Goal: Download file/media

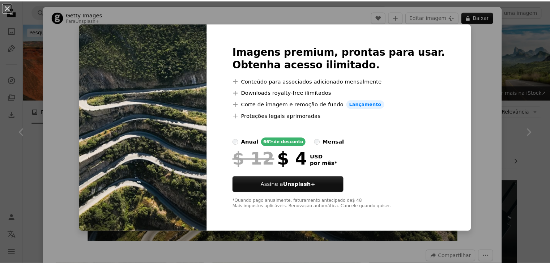
scroll to position [345, 0]
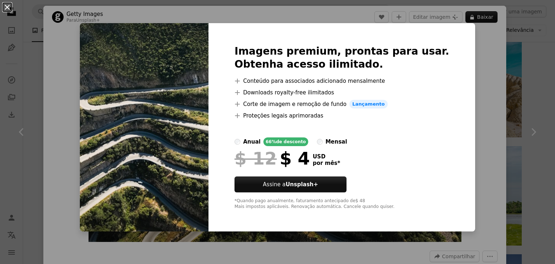
click at [10, 5] on button "An X shape" at bounding box center [7, 7] width 9 height 9
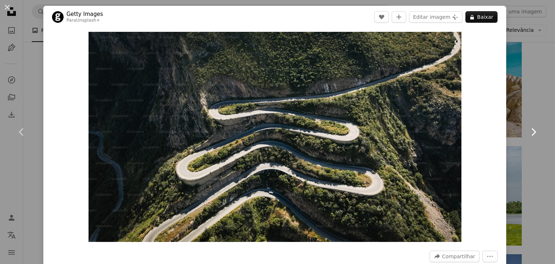
click at [532, 132] on icon at bounding box center [534, 132] width 5 height 8
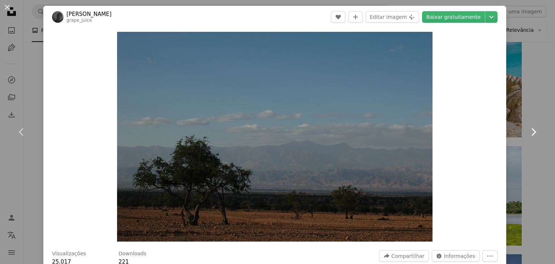
click at [532, 132] on icon at bounding box center [534, 132] width 5 height 8
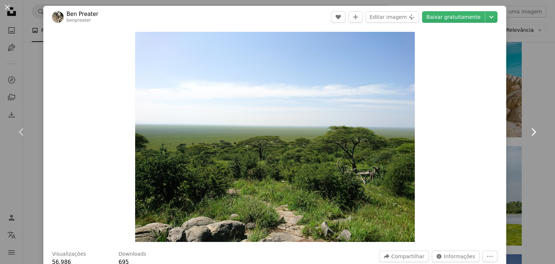
click at [532, 132] on icon at bounding box center [534, 132] width 5 height 8
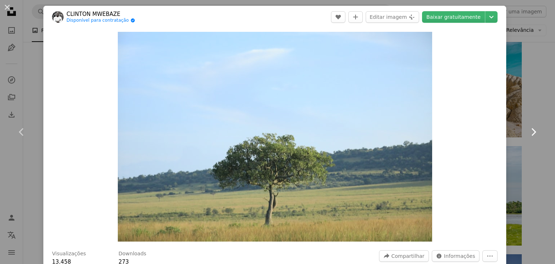
click at [532, 132] on icon at bounding box center [534, 132] width 5 height 8
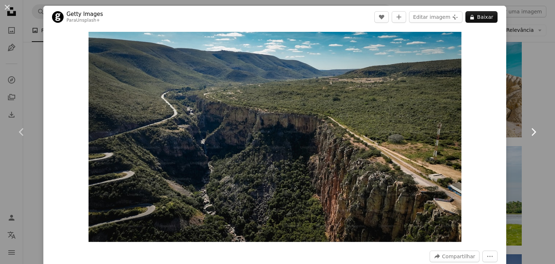
click at [532, 132] on icon at bounding box center [534, 132] width 5 height 8
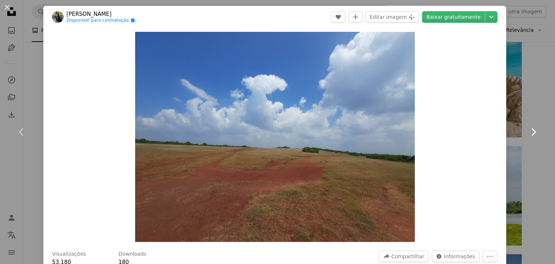
click at [528, 130] on icon "Chevron right" at bounding box center [534, 132] width 12 height 12
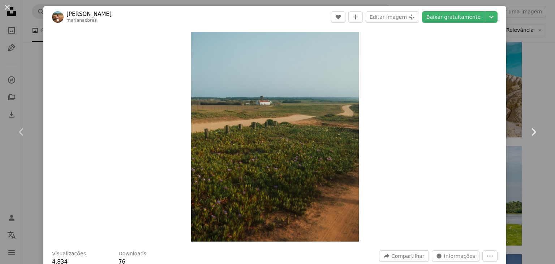
click at [528, 130] on icon "Chevron right" at bounding box center [534, 132] width 12 height 12
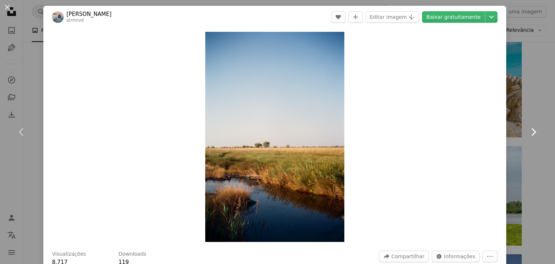
click at [528, 130] on icon "Chevron right" at bounding box center [534, 132] width 12 height 12
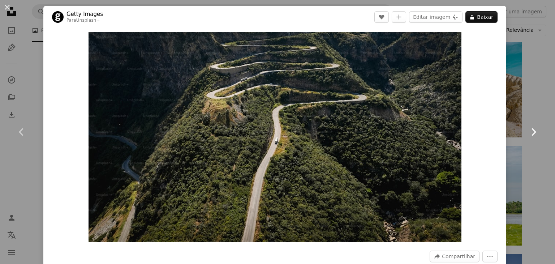
click at [528, 130] on icon "Chevron right" at bounding box center [534, 132] width 12 height 12
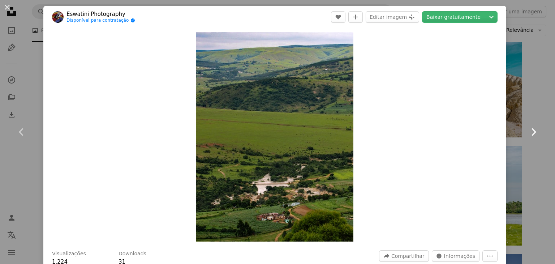
click at [528, 130] on icon "Chevron right" at bounding box center [534, 132] width 12 height 12
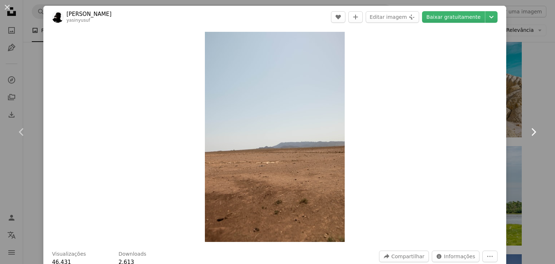
click at [528, 130] on icon "Chevron right" at bounding box center [534, 132] width 12 height 12
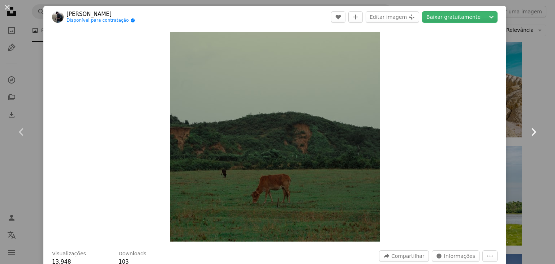
click at [528, 130] on icon "Chevron right" at bounding box center [534, 132] width 12 height 12
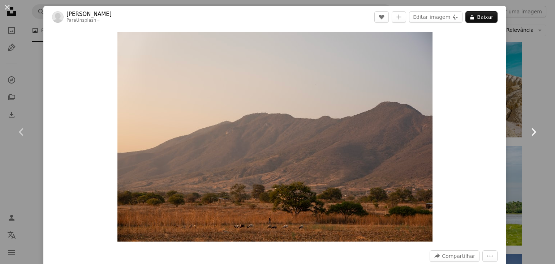
click at [528, 130] on icon "Chevron right" at bounding box center [534, 132] width 12 height 12
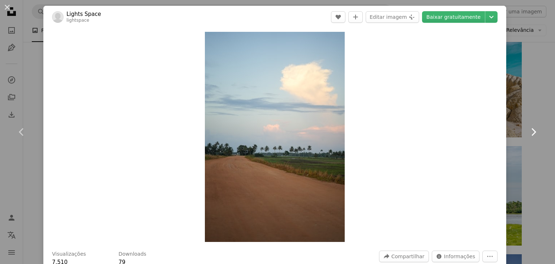
click at [528, 130] on icon "Chevron right" at bounding box center [534, 132] width 12 height 12
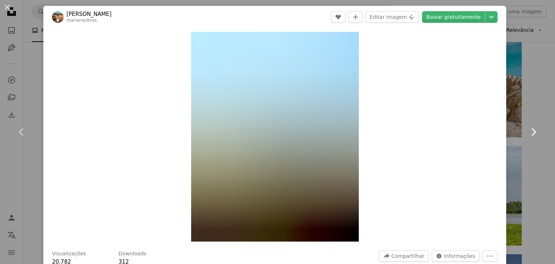
click at [528, 130] on icon "Chevron right" at bounding box center [534, 132] width 12 height 12
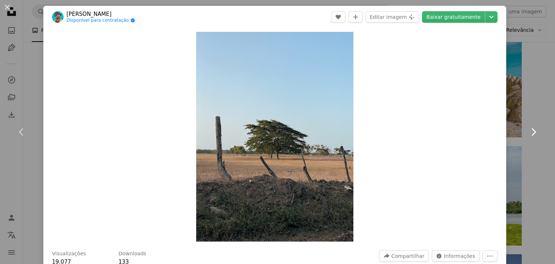
click at [528, 130] on icon "Chevron right" at bounding box center [534, 132] width 12 height 12
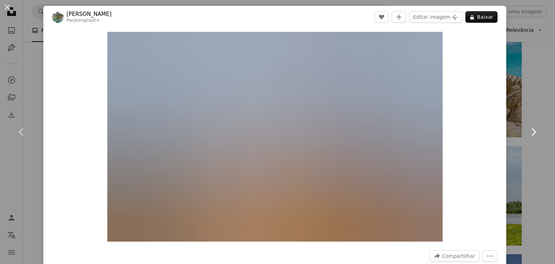
click at [528, 130] on icon "Chevron right" at bounding box center [534, 132] width 12 height 12
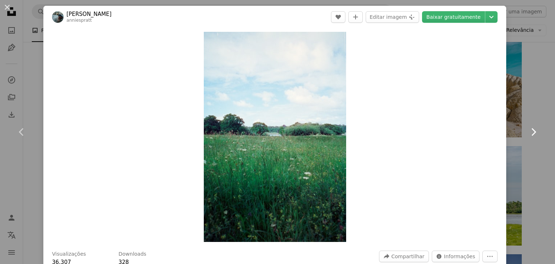
click at [528, 130] on icon "Chevron right" at bounding box center [534, 132] width 12 height 12
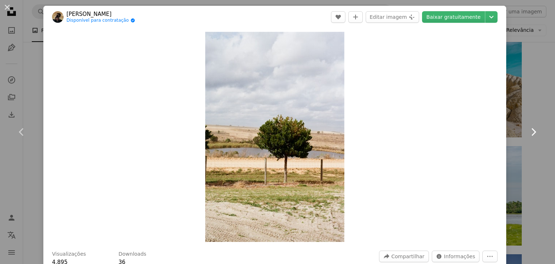
click at [528, 130] on icon "Chevron right" at bounding box center [534, 132] width 12 height 12
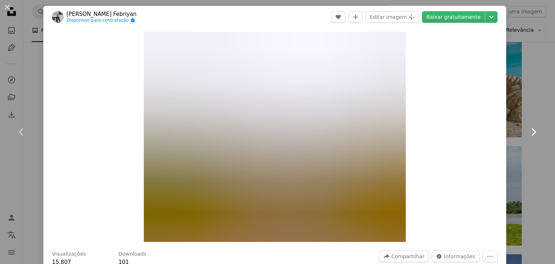
click at [528, 130] on icon "Chevron right" at bounding box center [534, 132] width 12 height 12
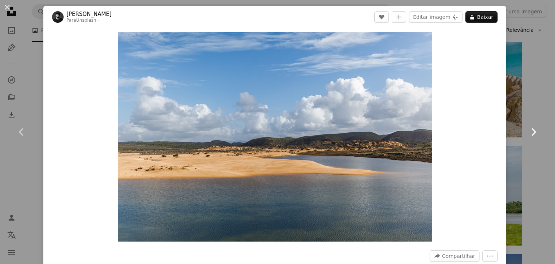
click at [528, 130] on icon "Chevron right" at bounding box center [534, 132] width 12 height 12
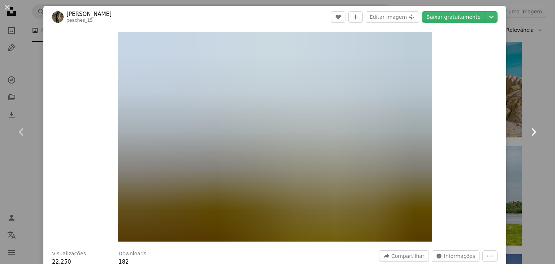
click at [528, 130] on icon "Chevron right" at bounding box center [534, 132] width 12 height 12
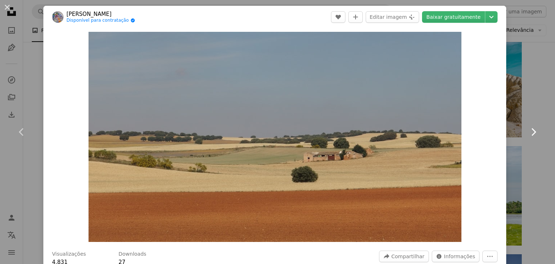
click at [528, 130] on icon "Chevron right" at bounding box center [534, 132] width 12 height 12
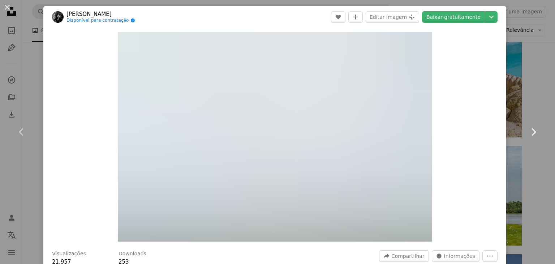
click at [528, 130] on icon "Chevron right" at bounding box center [534, 132] width 12 height 12
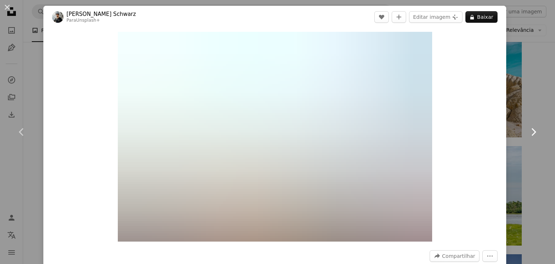
click at [528, 130] on icon "Chevron right" at bounding box center [534, 132] width 12 height 12
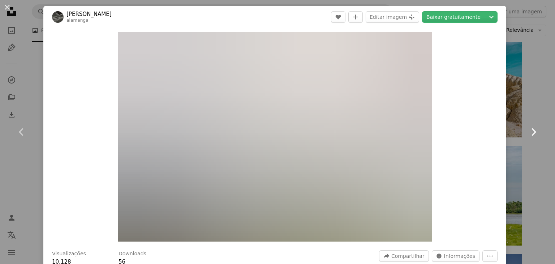
click at [528, 130] on icon "Chevron right" at bounding box center [534, 132] width 12 height 12
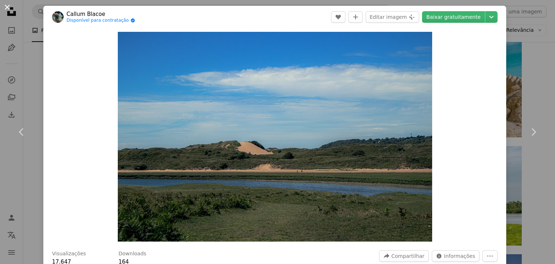
click at [5, 5] on button "An X shape" at bounding box center [7, 7] width 9 height 9
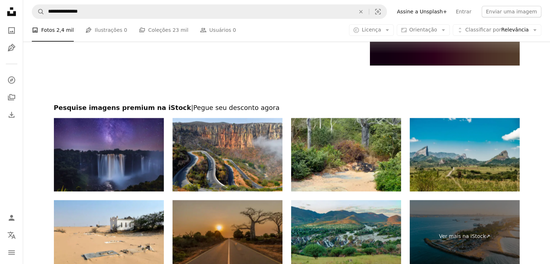
scroll to position [3674, 0]
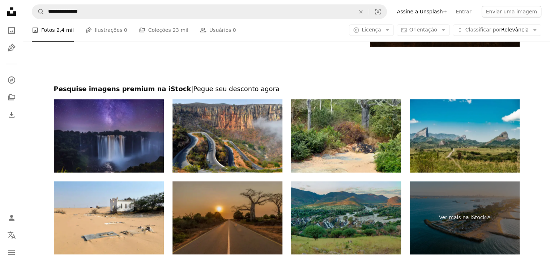
click at [365, 223] on img at bounding box center [346, 217] width 110 height 73
